Goal: Task Accomplishment & Management: Use online tool/utility

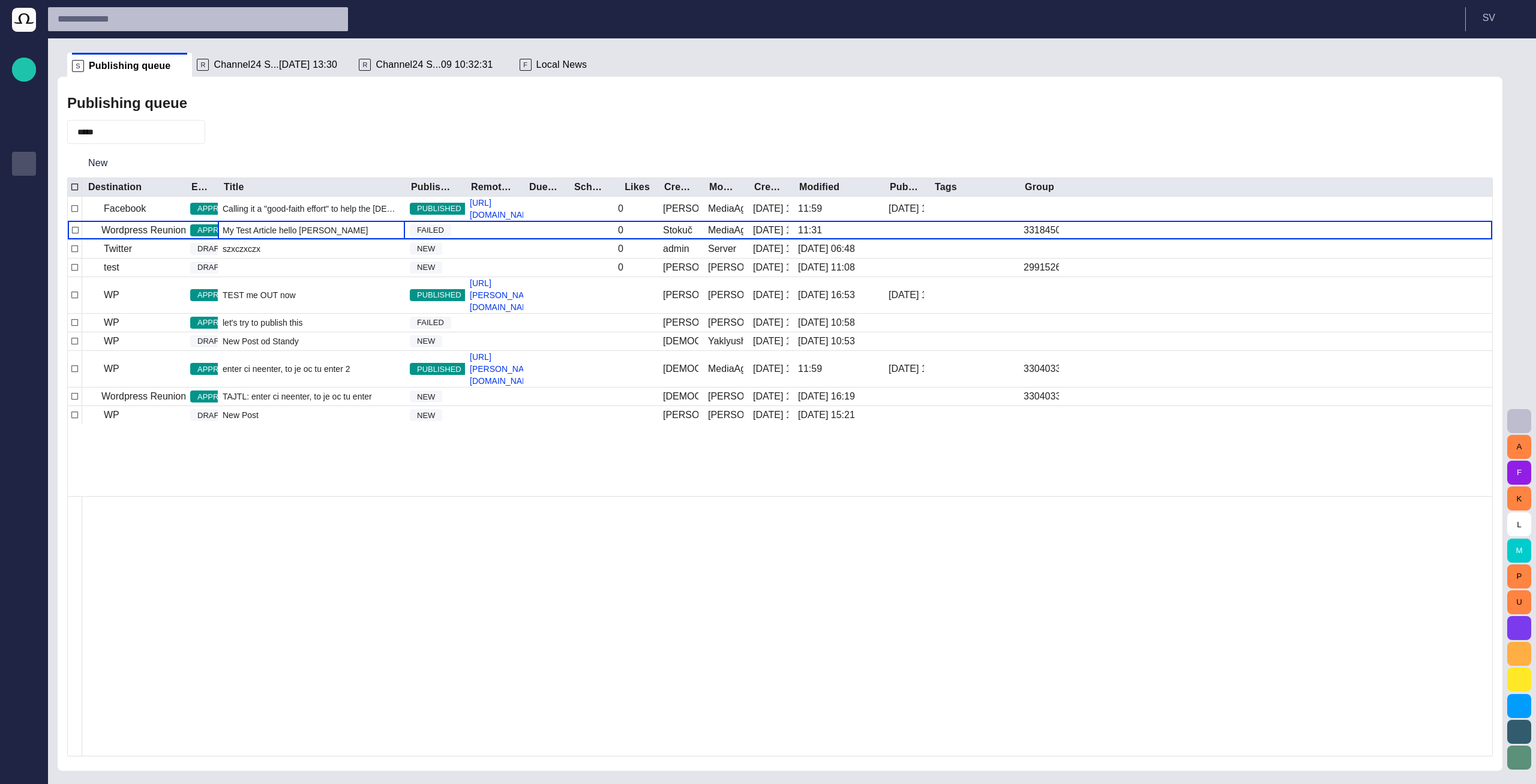
click at [229, 62] on span "Channel24 S...[DATE] 13:30" at bounding box center [275, 65] width 124 height 12
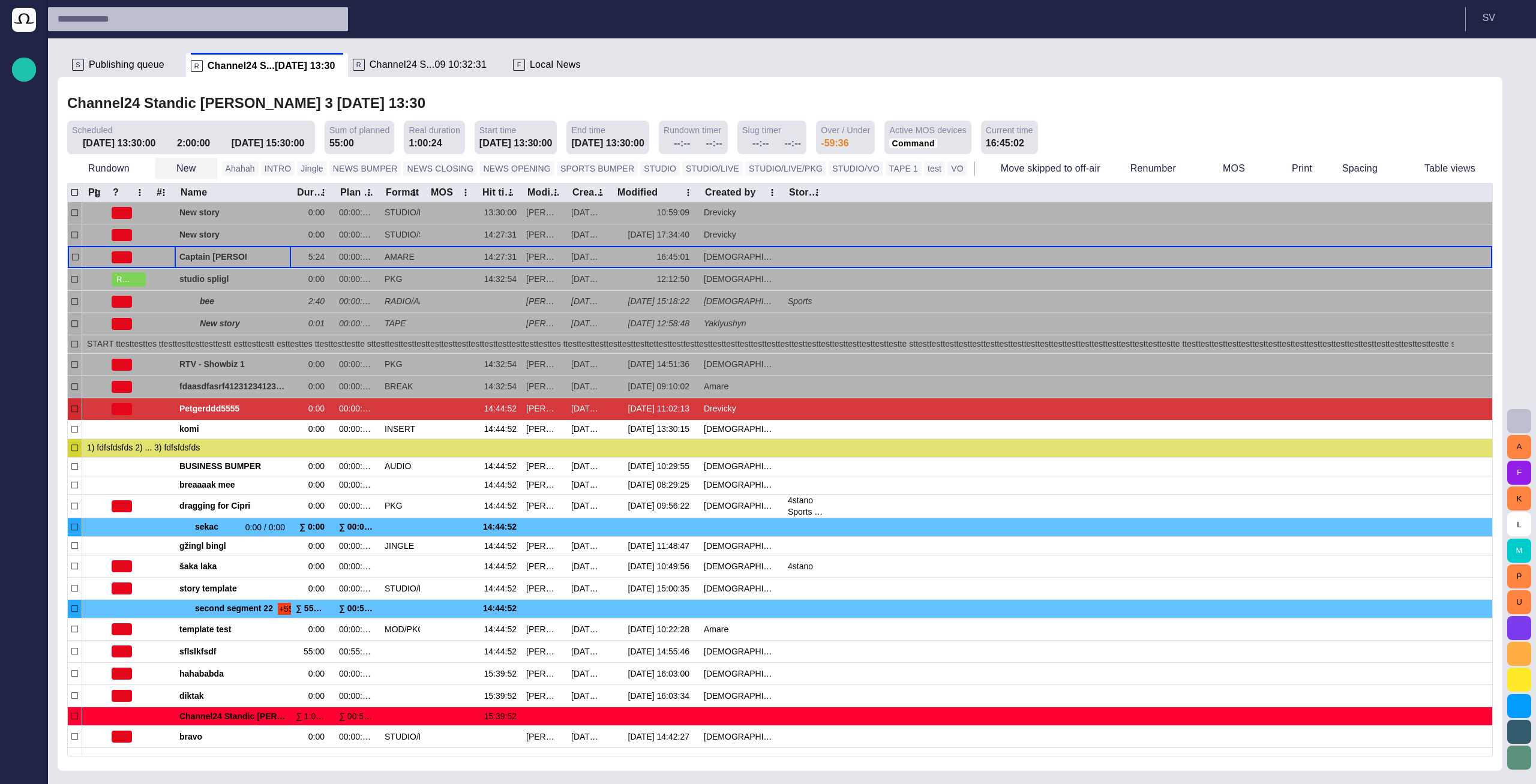
click at [189, 166] on button "New" at bounding box center [186, 169] width 62 height 22
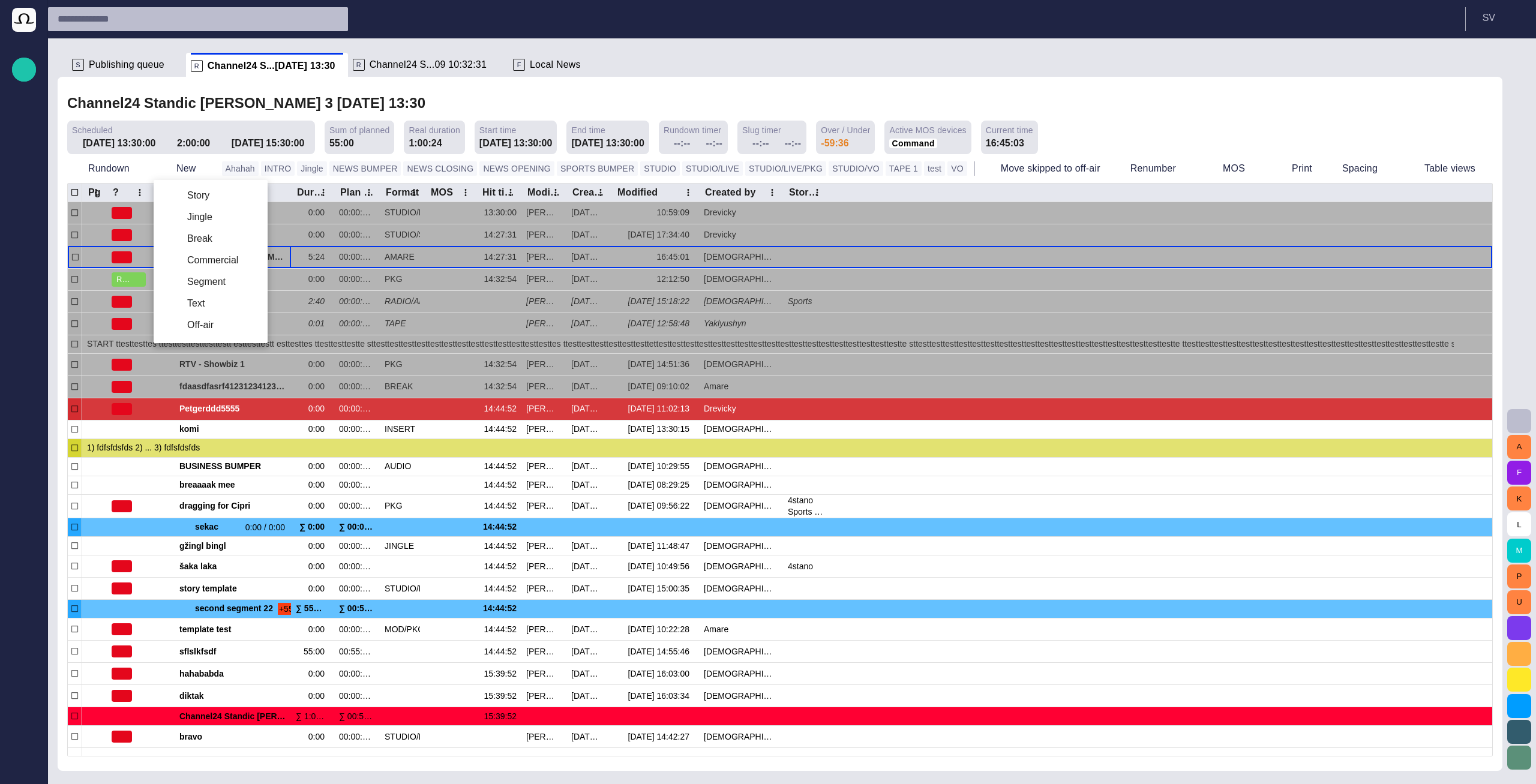
click at [416, 92] on div at bounding box center [768, 392] width 1536 height 784
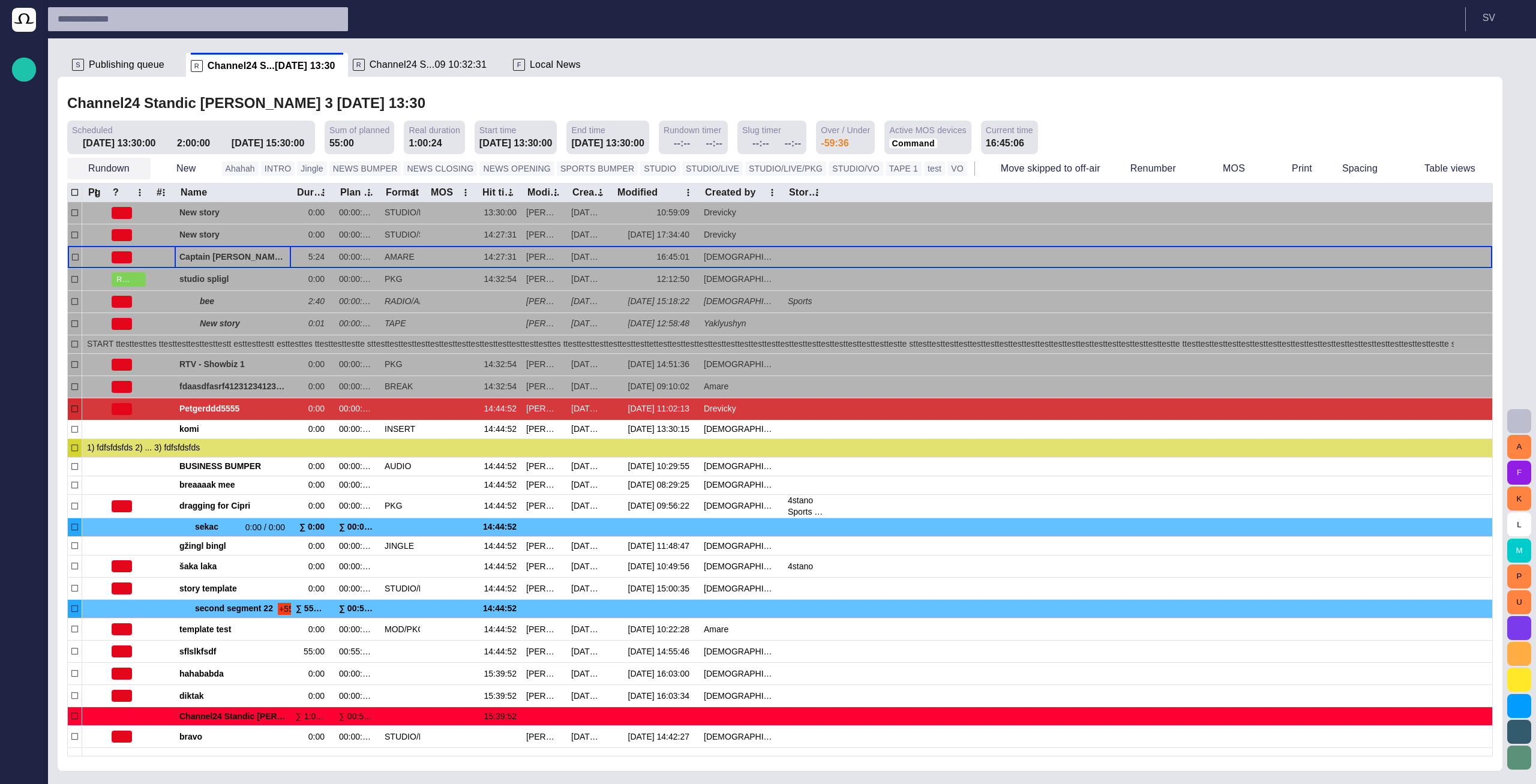
click at [125, 172] on button "Rundown" at bounding box center [109, 169] width 84 height 22
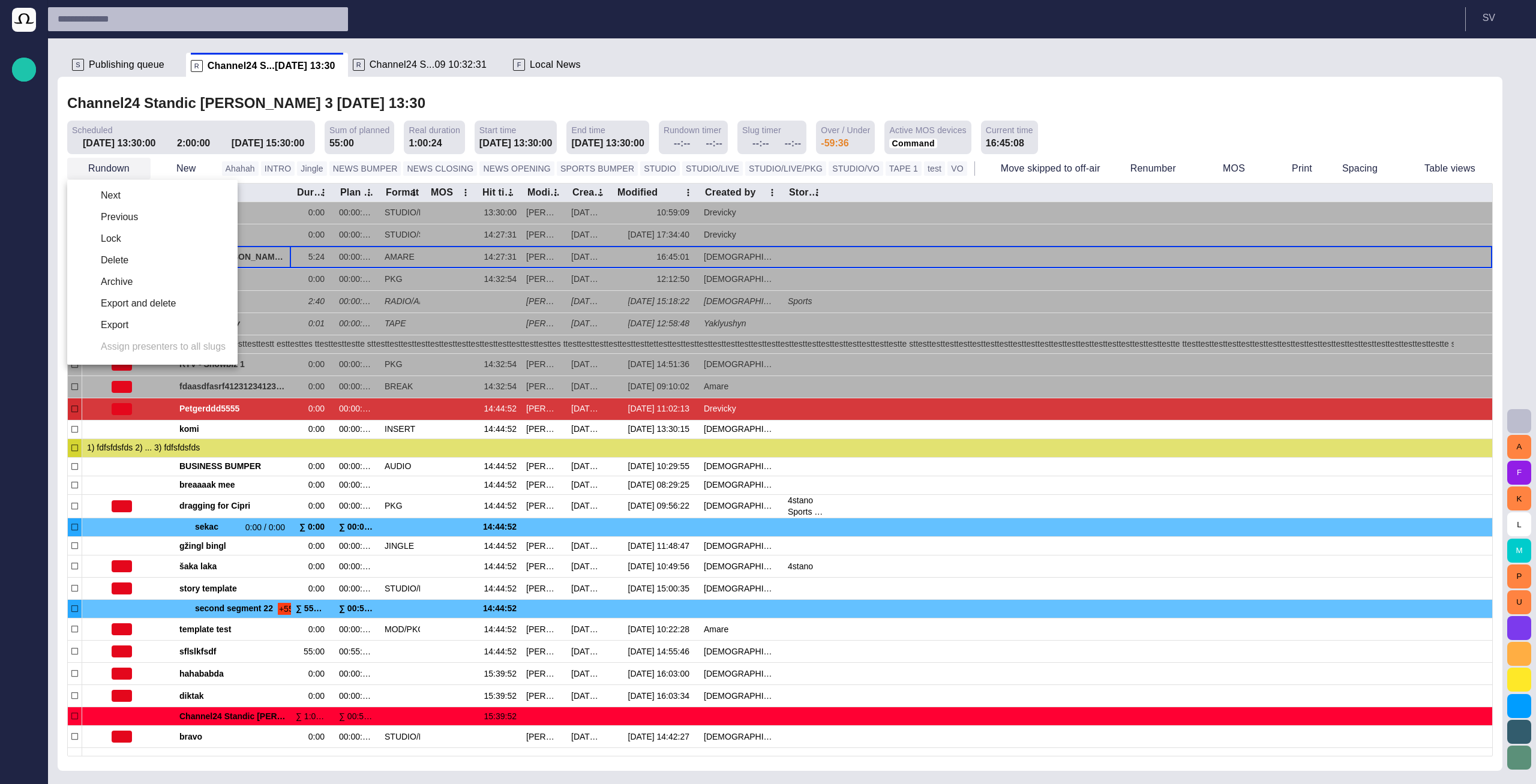
click at [125, 172] on div at bounding box center [768, 392] width 1536 height 784
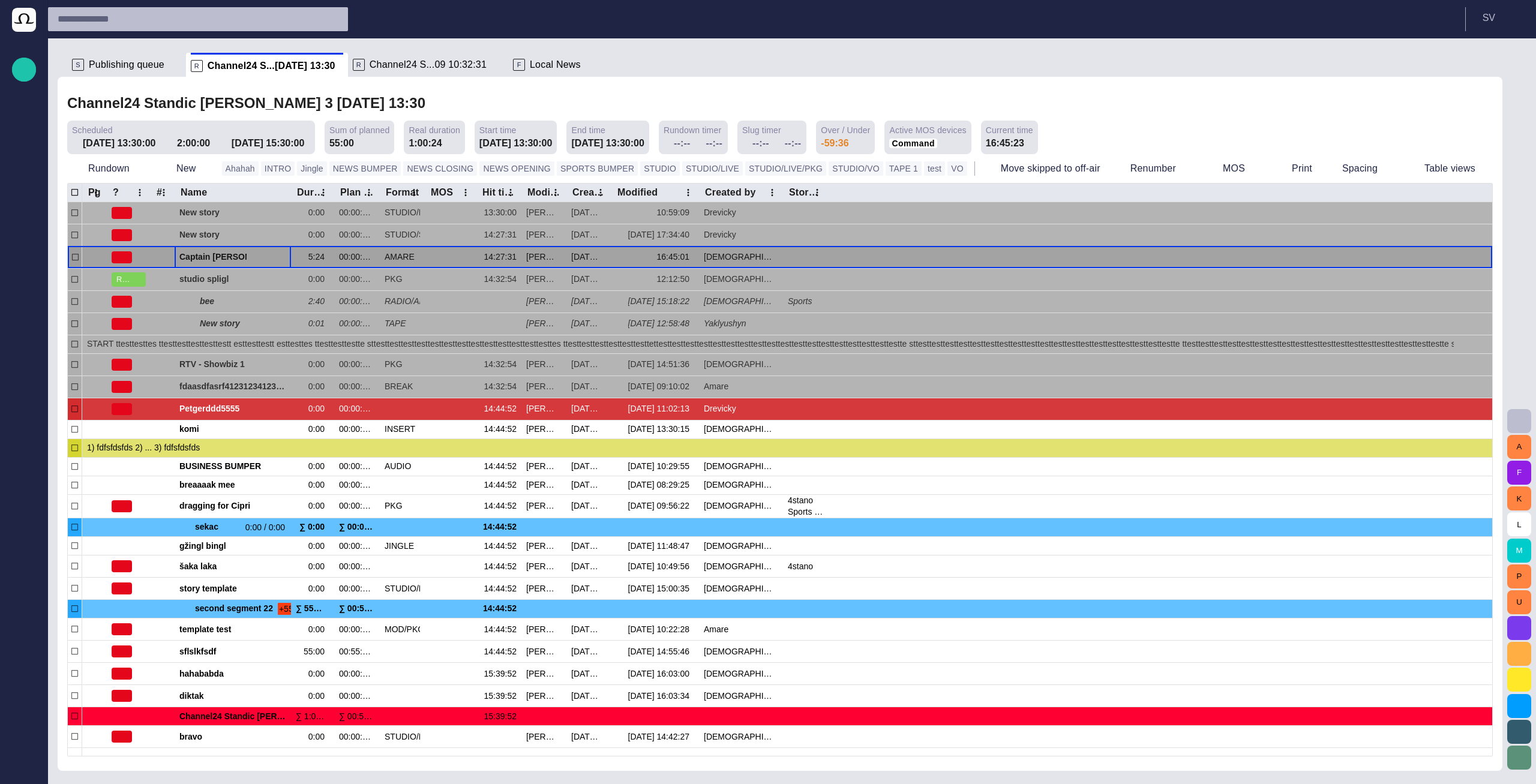
click at [268, 255] on span "button" at bounding box center [268, 257] width 9 height 9
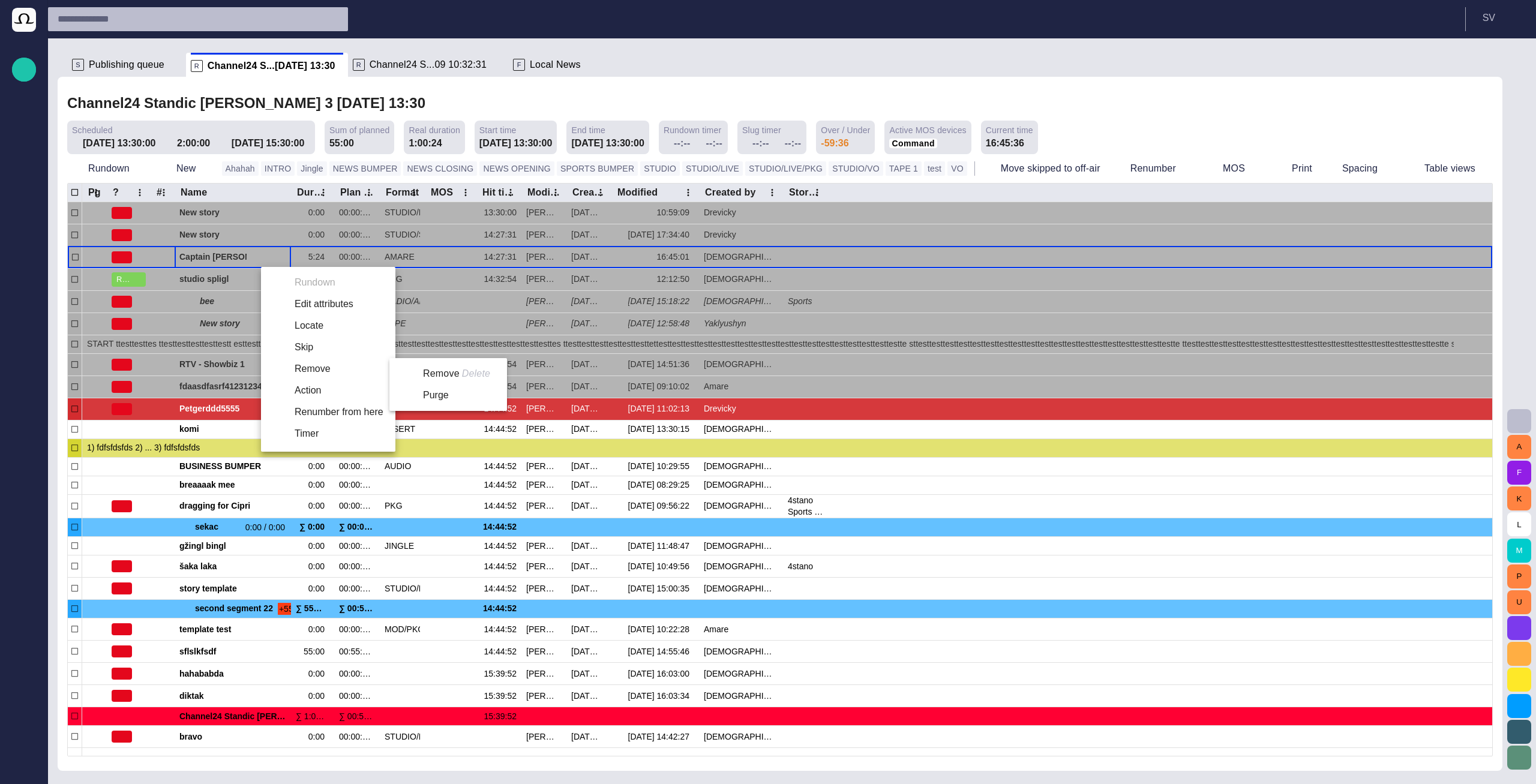
click at [320, 368] on li "Remove" at bounding box center [328, 369] width 135 height 22
click at [400, 97] on div at bounding box center [768, 392] width 1536 height 784
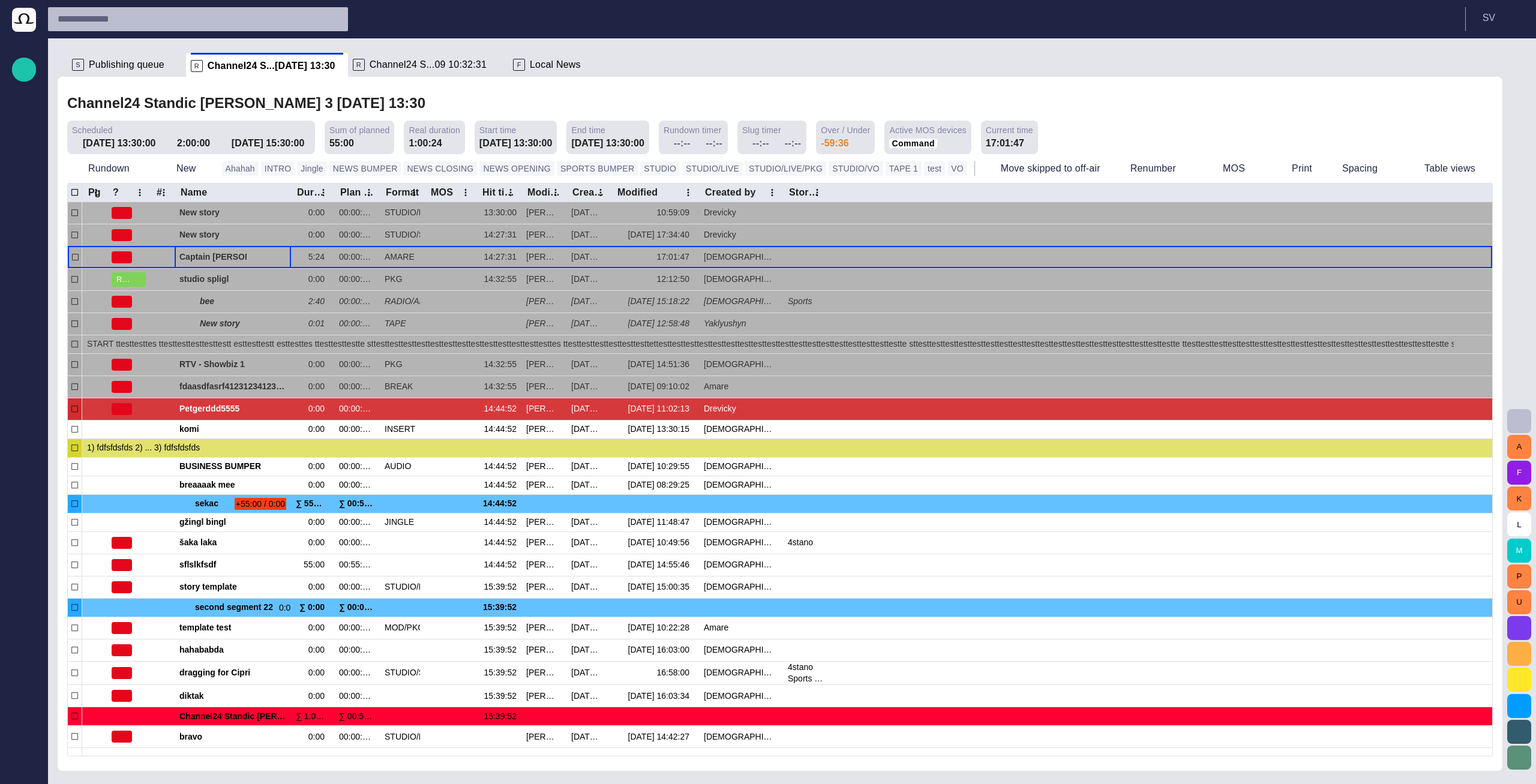
click at [1516, 414] on span "button" at bounding box center [1519, 421] width 15 height 15
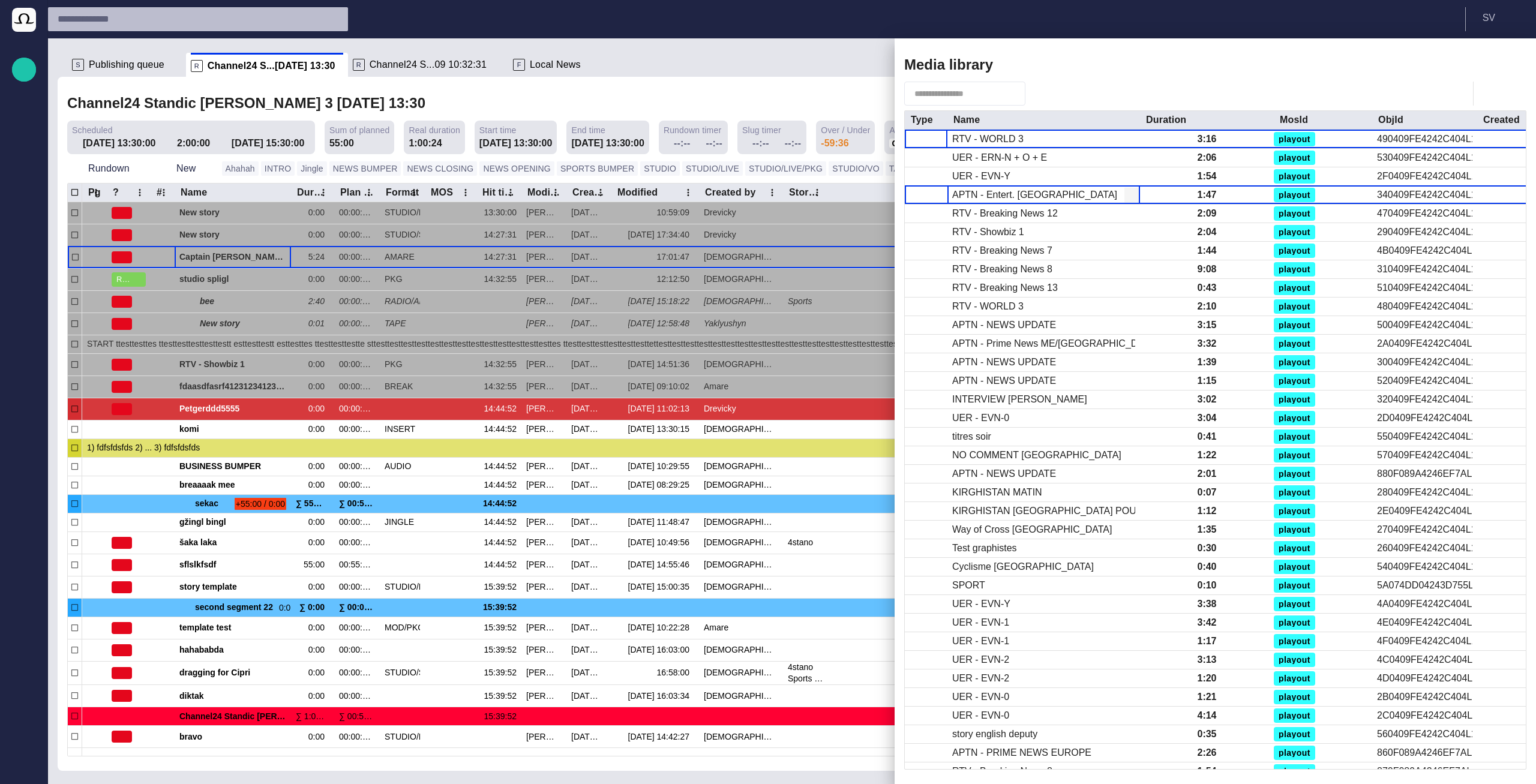
click at [1112, 196] on div "APTN - Entert. [GEOGRAPHIC_DATA]" at bounding box center [1043, 195] width 193 height 18
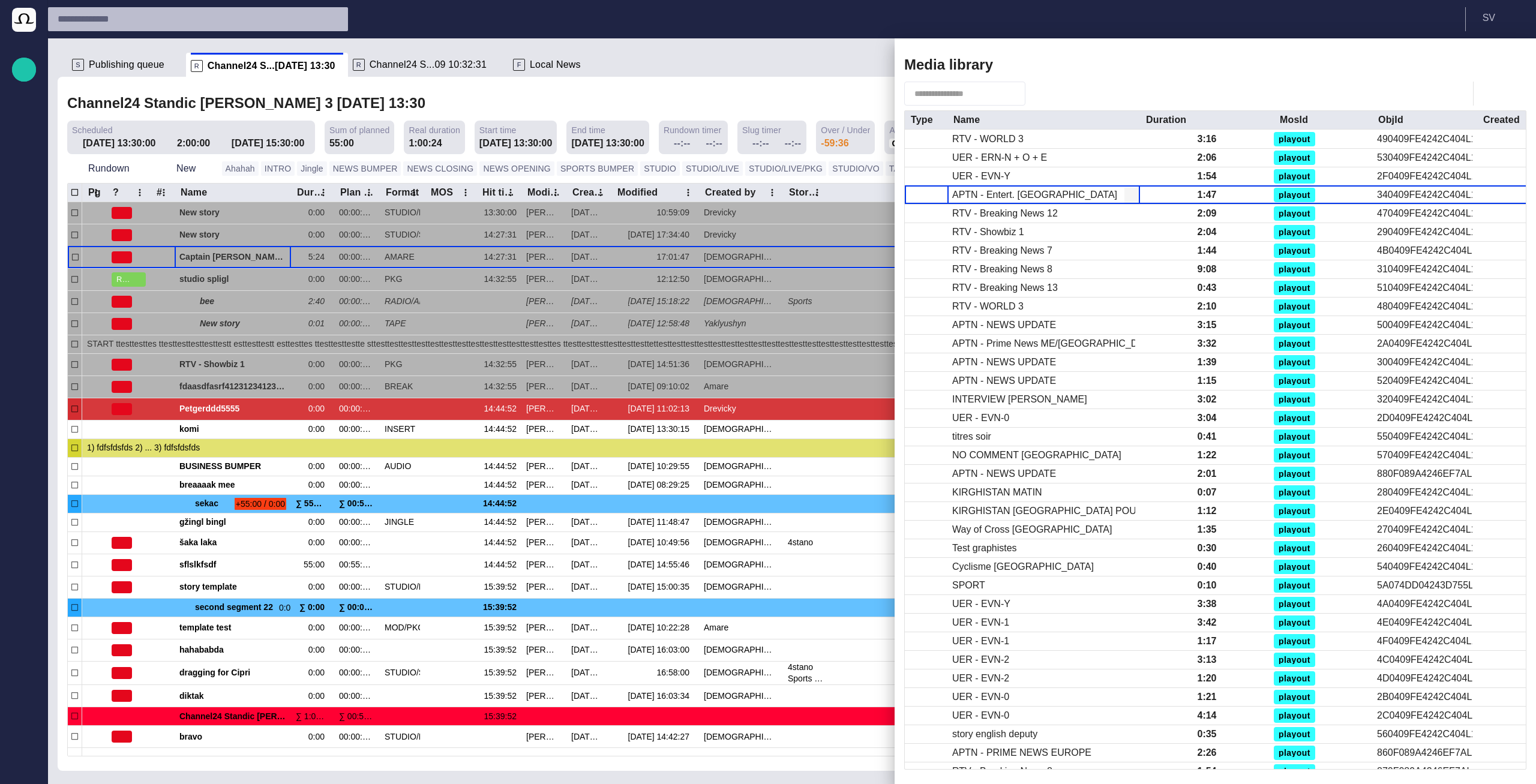
click at [1082, 192] on div "APTN - Entert. [GEOGRAPHIC_DATA]" at bounding box center [1043, 195] width 193 height 18
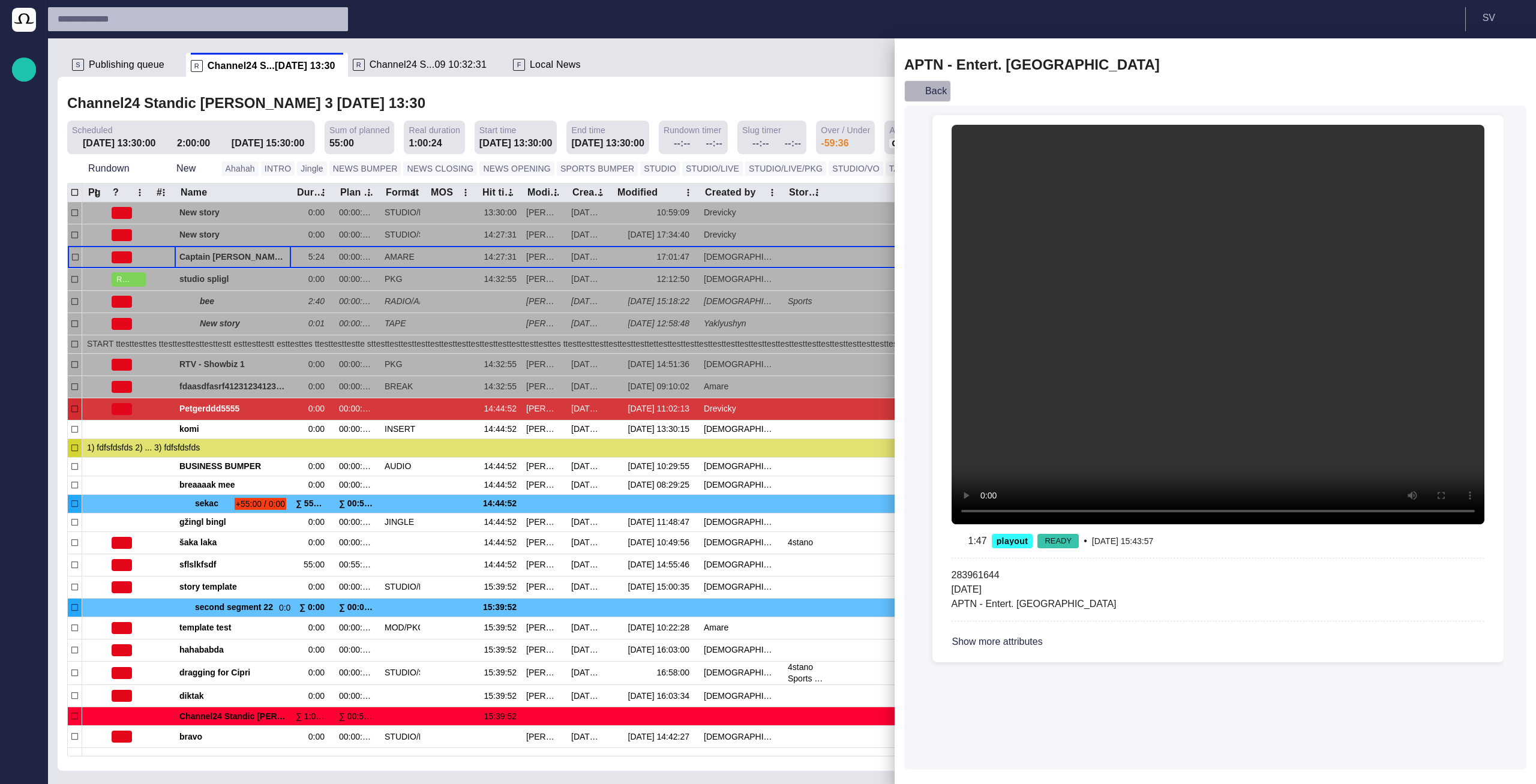
click at [930, 97] on button "Back" at bounding box center [927, 91] width 47 height 22
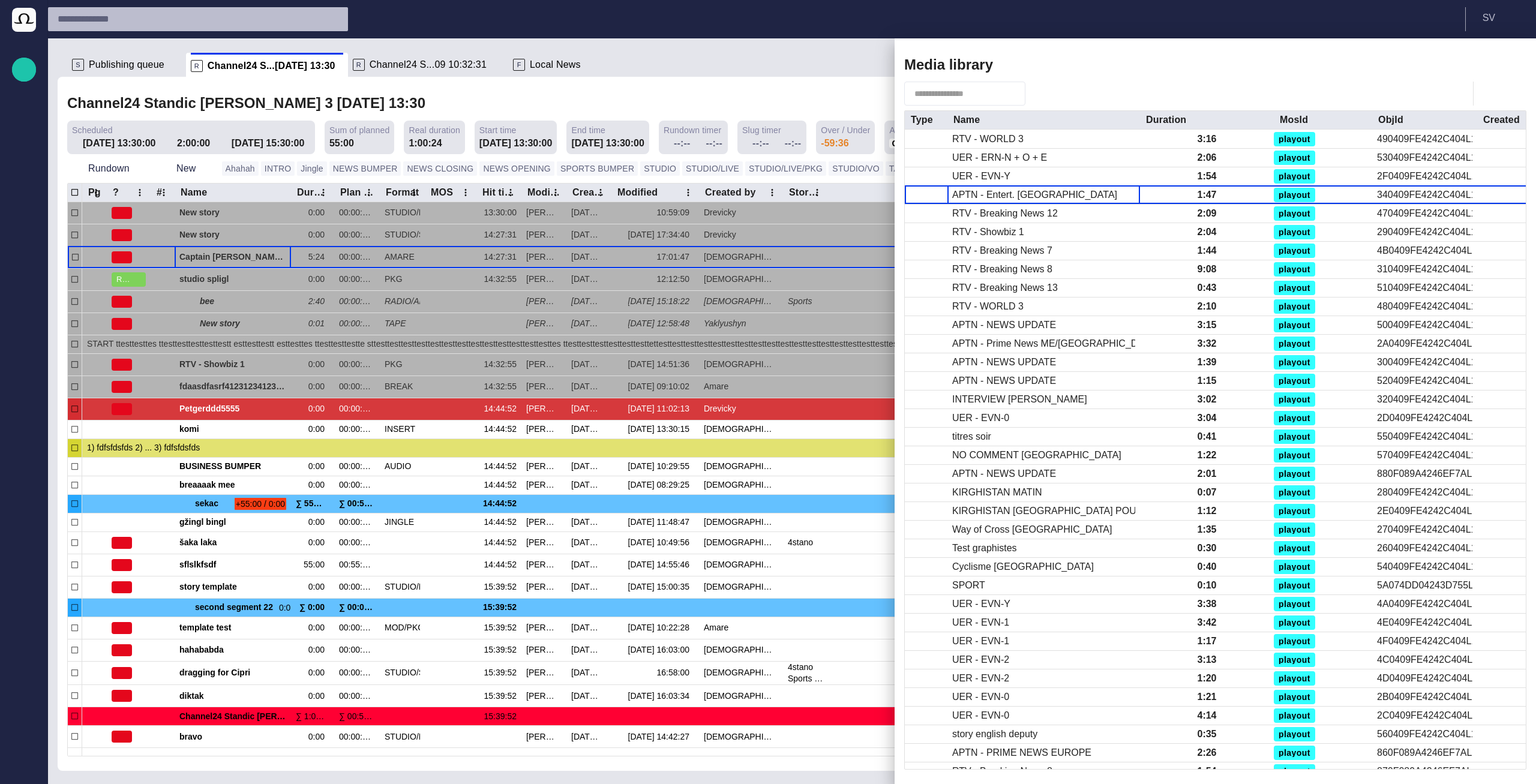
click at [606, 121] on div at bounding box center [768, 392] width 1536 height 784
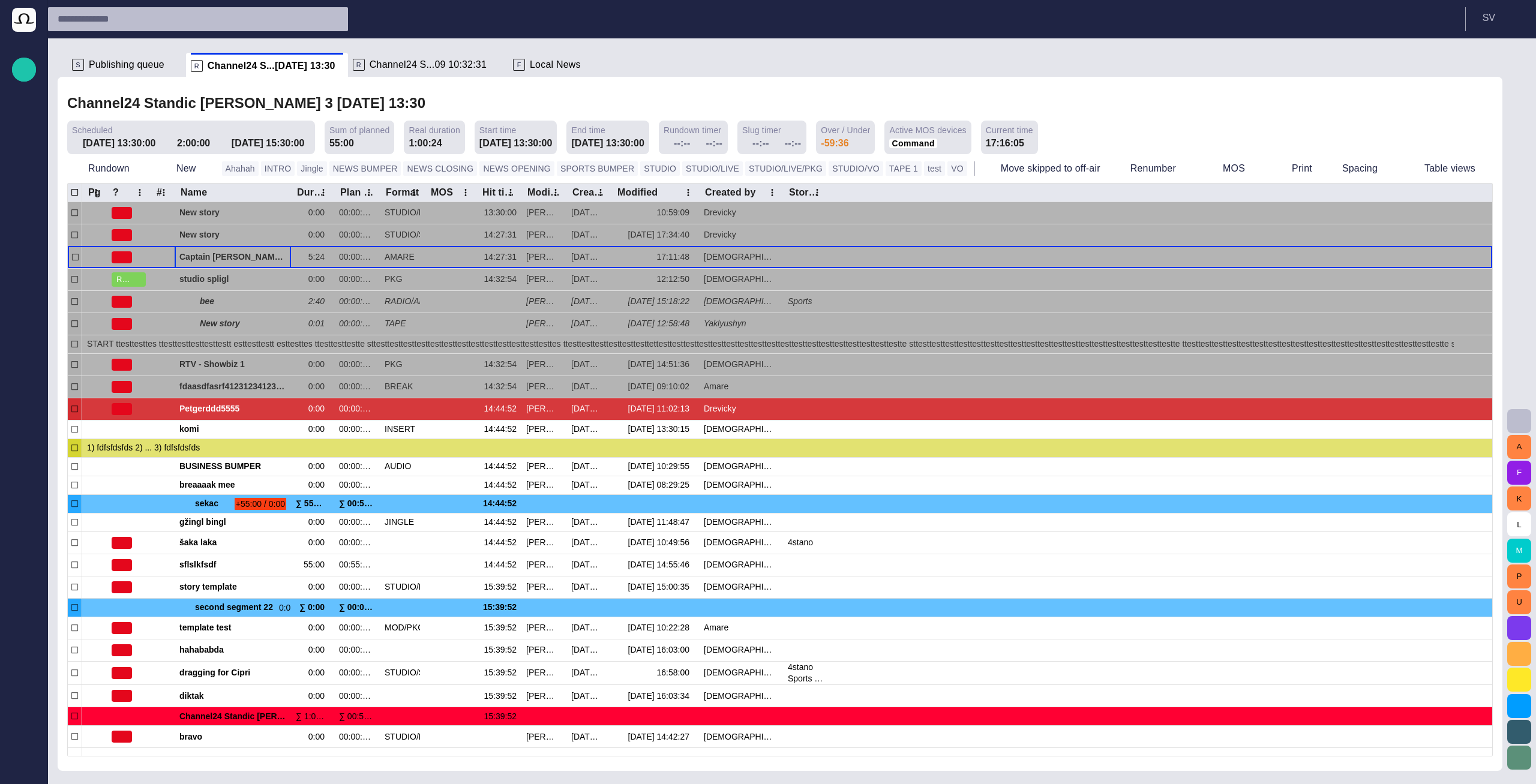
click at [1152, 114] on div "Channel24 Standic [PERSON_NAME] 3 [DATE] 13:30" at bounding box center [780, 104] width 1425 height 25
